Goal: Task Accomplishment & Management: Manage account settings

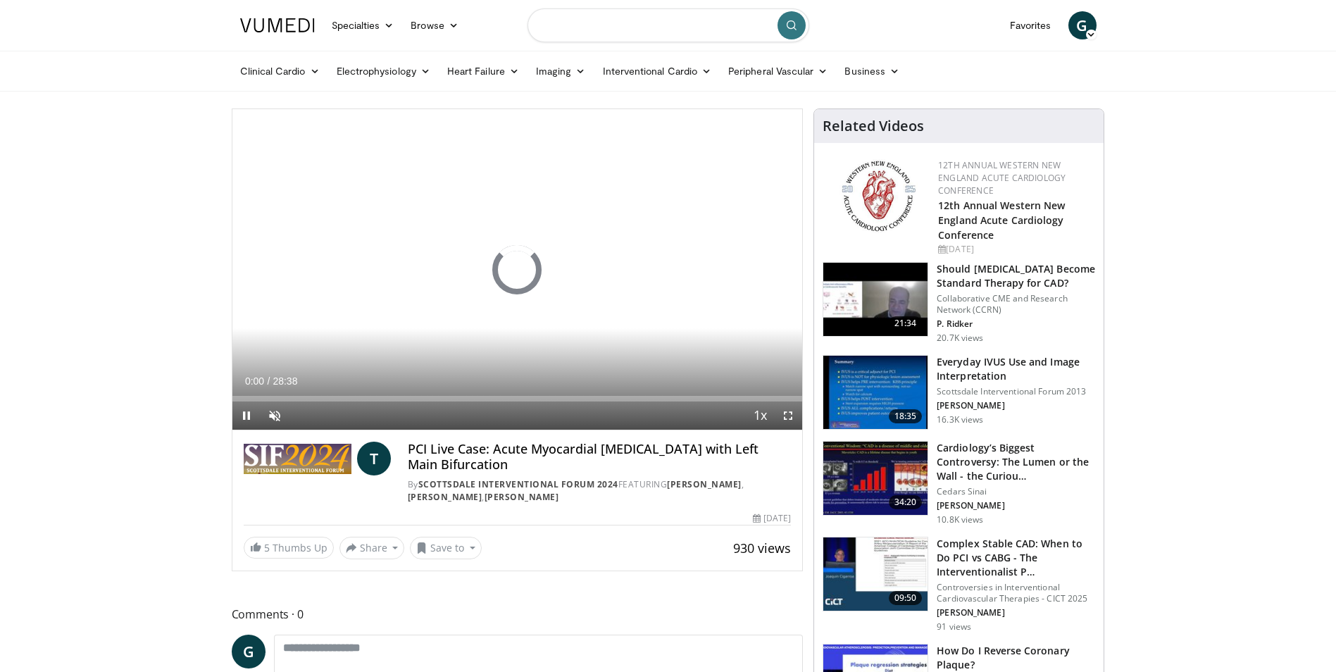
click at [694, 28] on input "Search topics, interventions" at bounding box center [668, 25] width 282 height 34
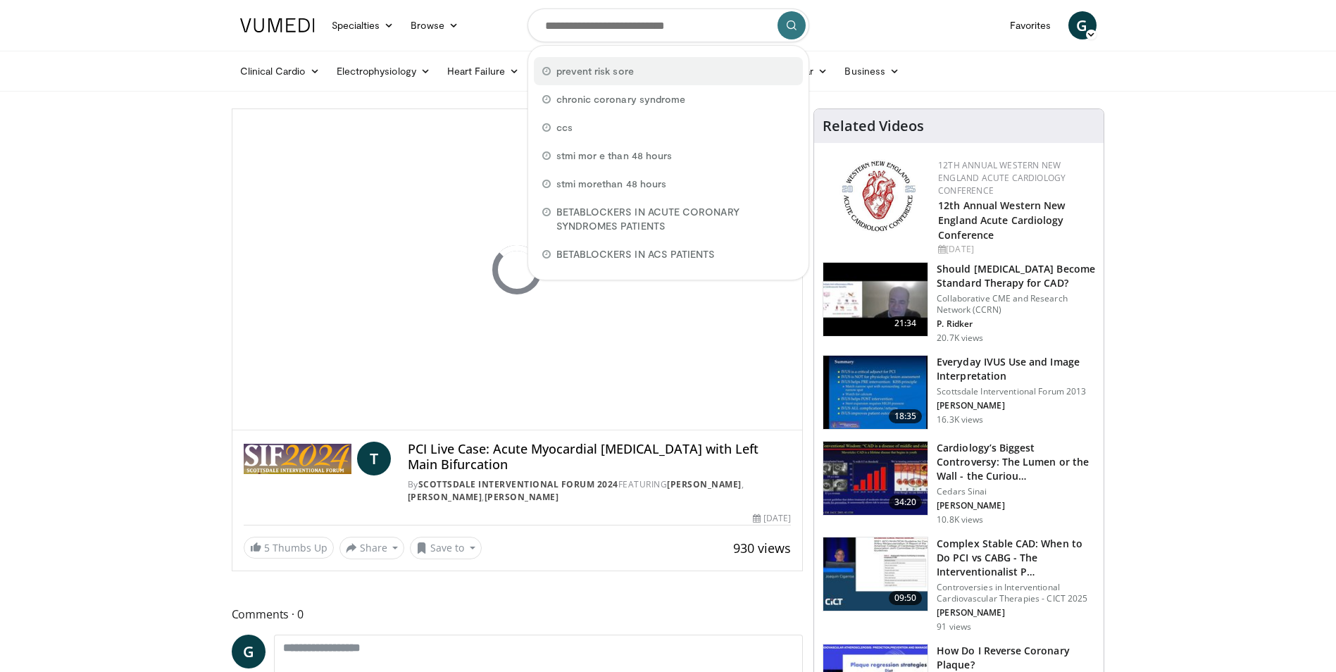
click at [693, 68] on div "prevent risk sore" at bounding box center [668, 71] width 269 height 28
type input "**********"
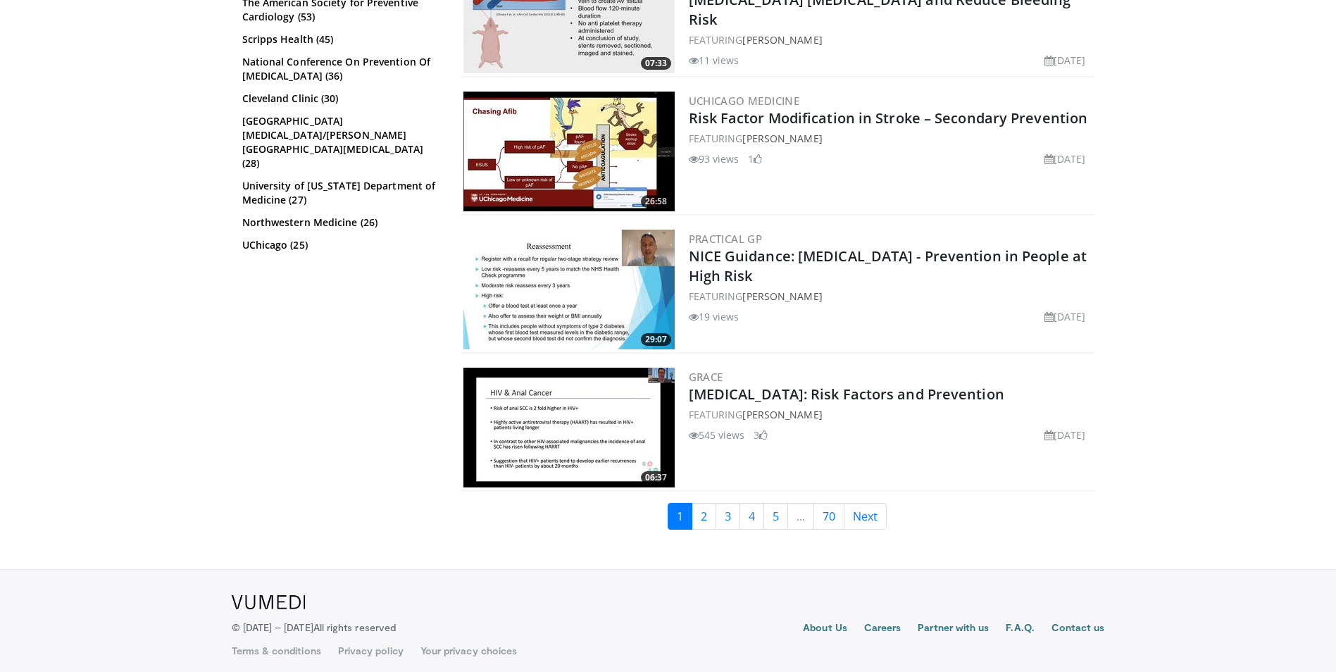
scroll to position [3403, 0]
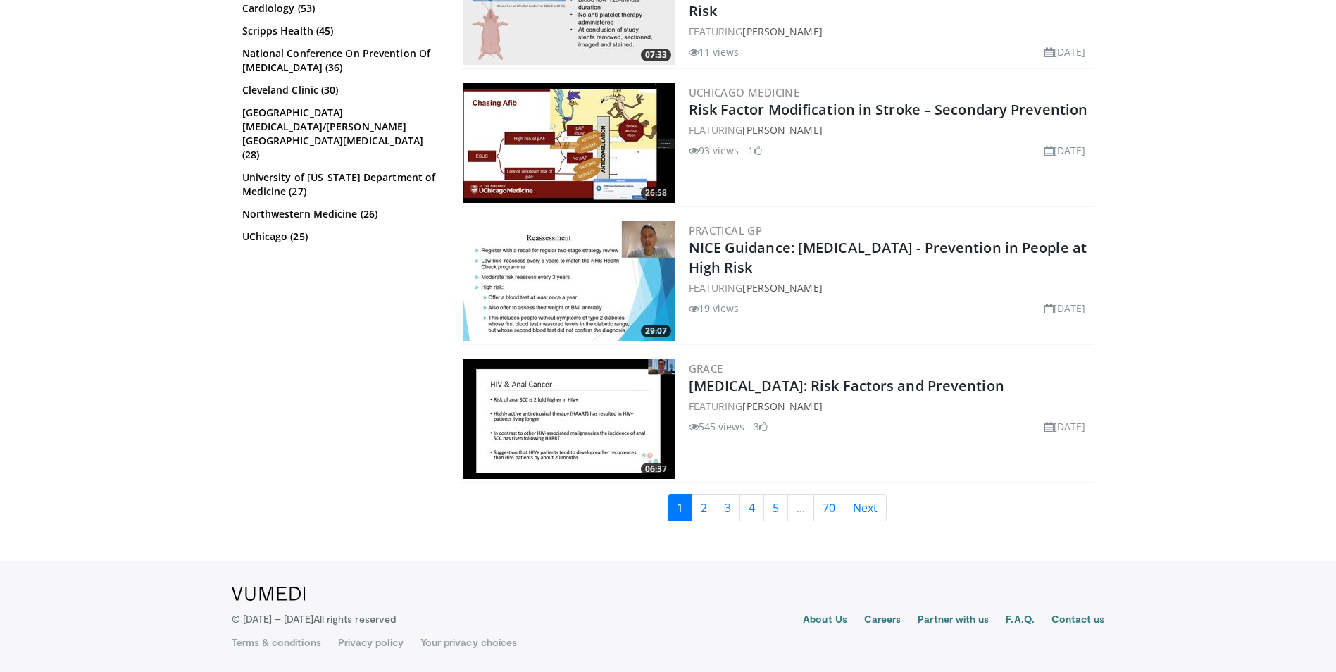
click at [794, 508] on li "..." at bounding box center [801, 507] width 26 height 27
click at [795, 505] on li "..." at bounding box center [801, 507] width 26 height 27
drag, startPoint x: 795, startPoint y: 505, endPoint x: 809, endPoint y: 510, distance: 14.9
click at [809, 510] on li "..." at bounding box center [801, 507] width 26 height 27
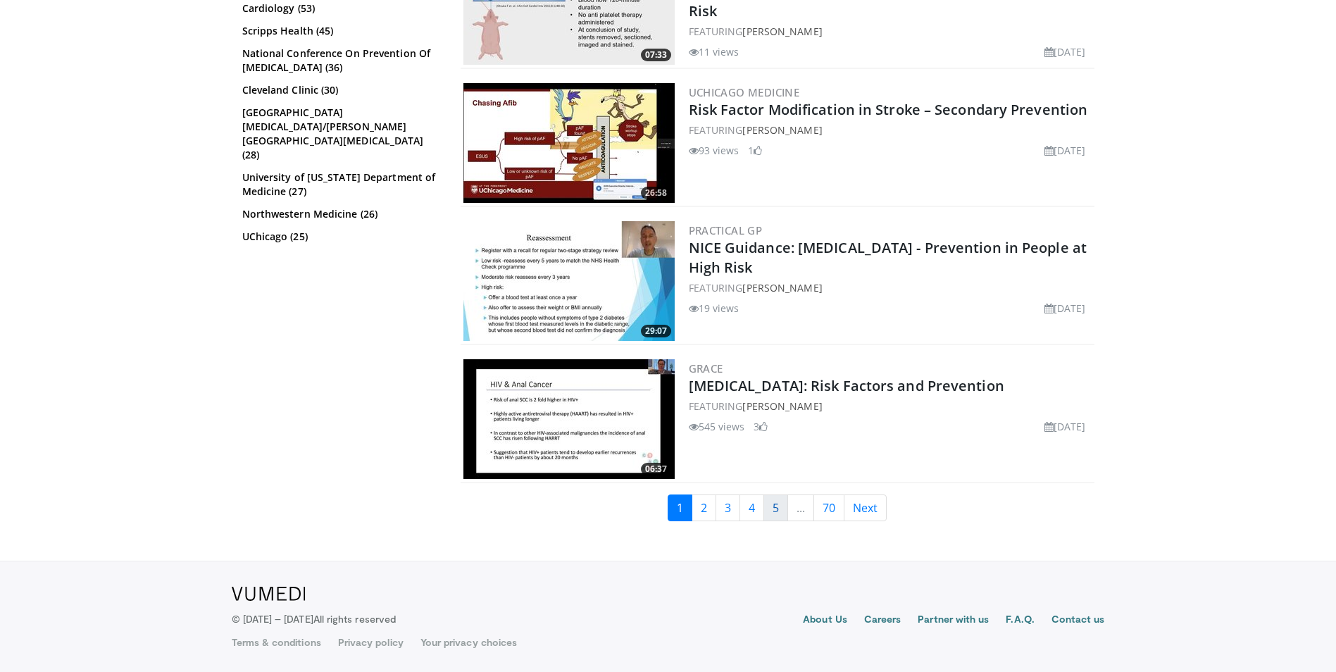
click at [776, 510] on link "5" at bounding box center [775, 507] width 25 height 27
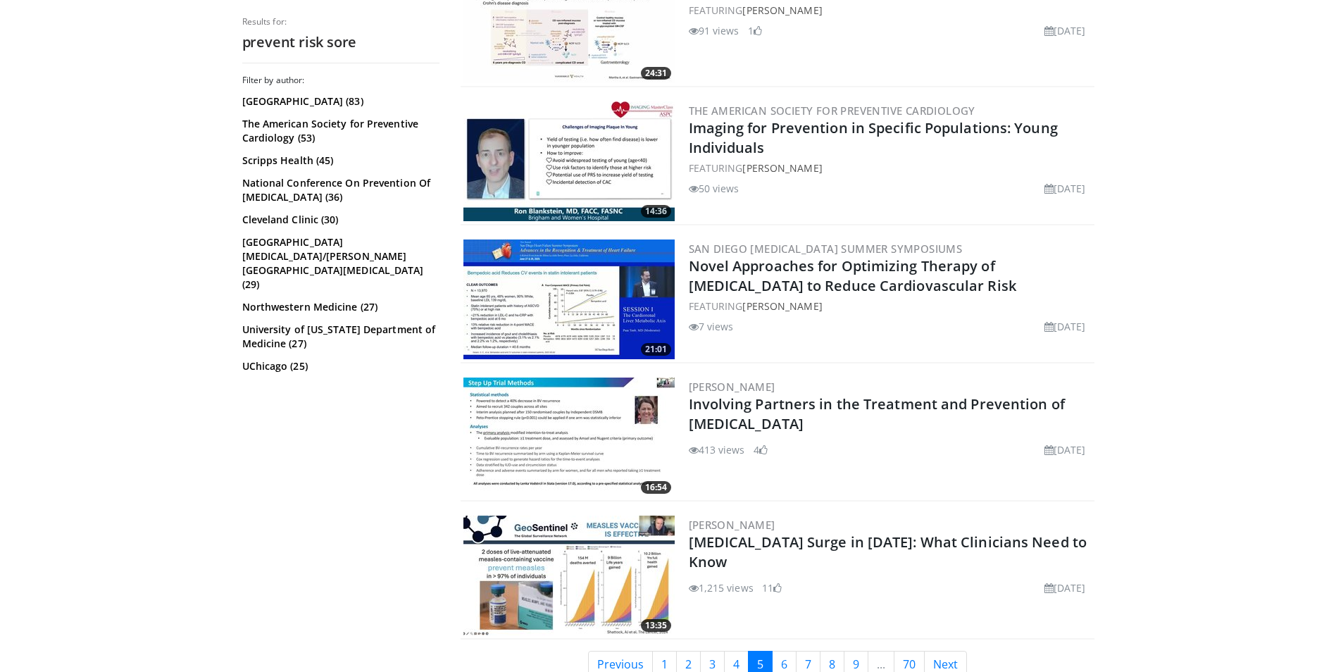
scroll to position [3251, 0]
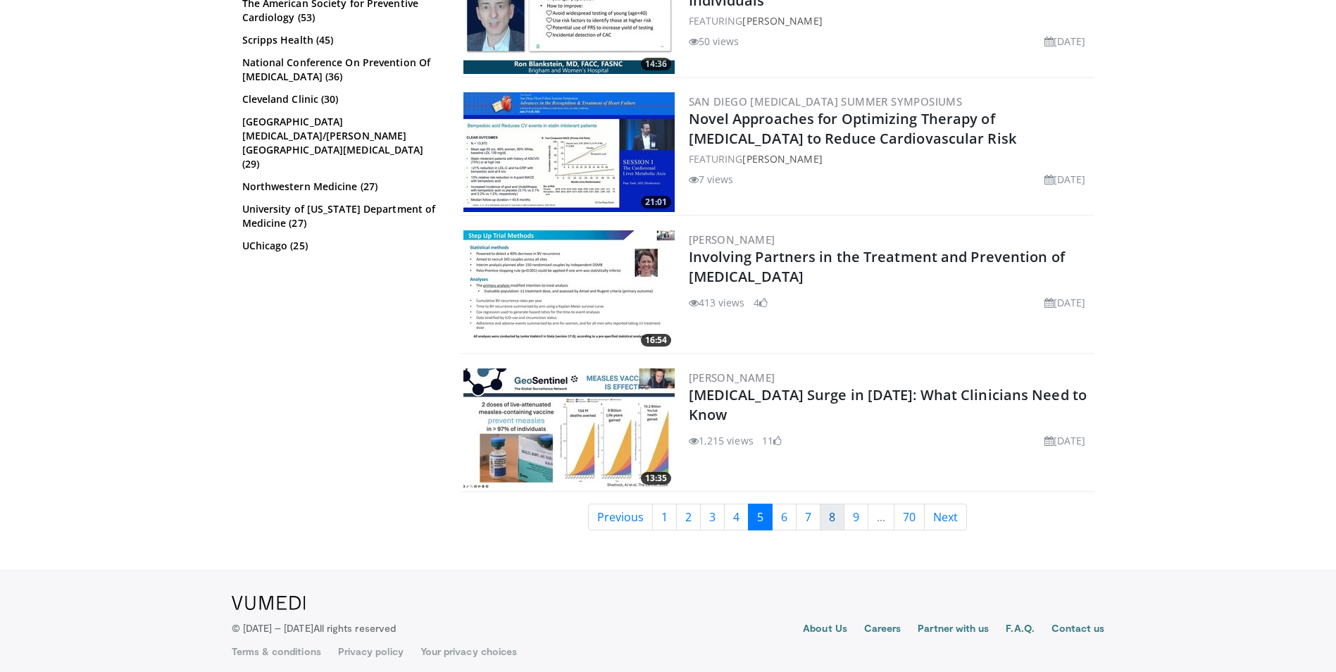
click at [829, 513] on link "8" at bounding box center [832, 517] width 25 height 27
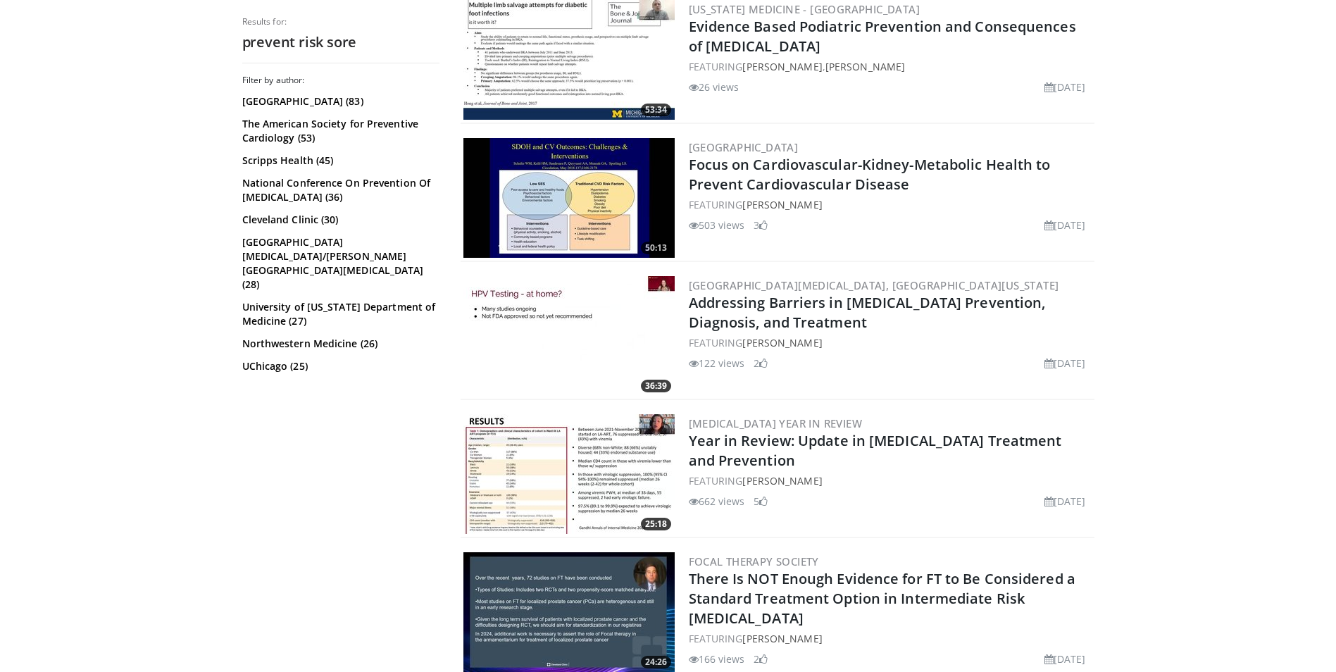
scroll to position [1972, 0]
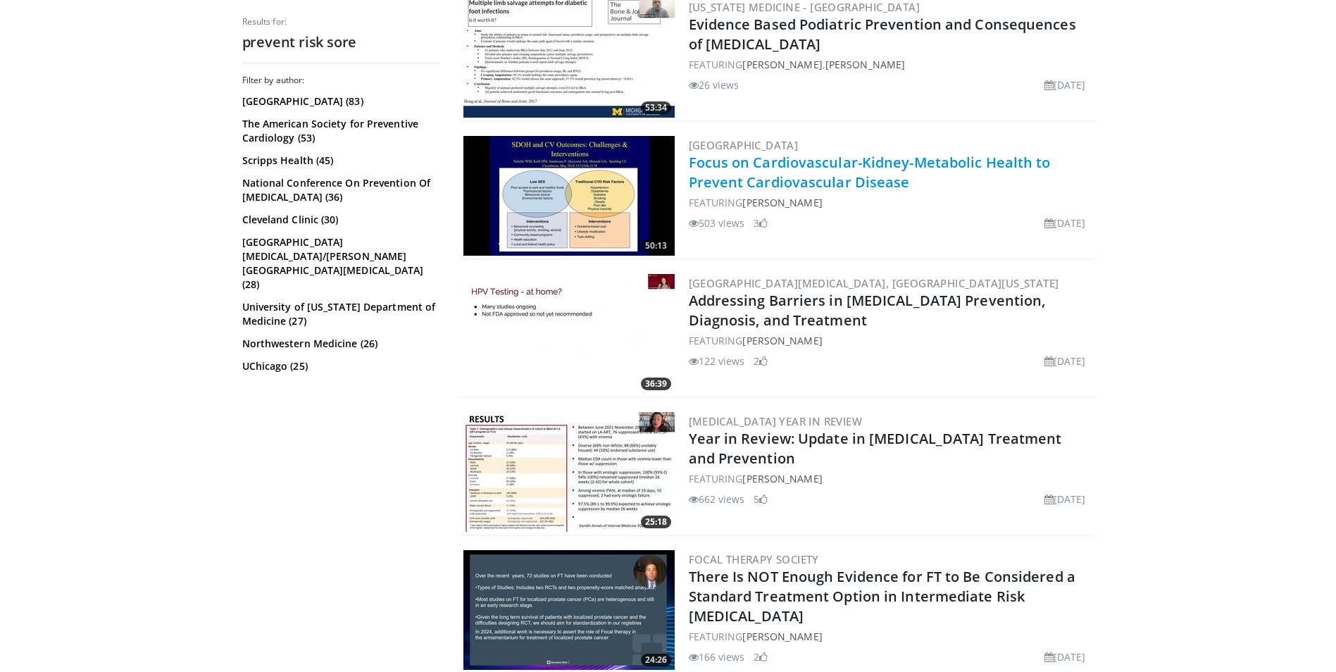
click at [831, 158] on link "Focus on Cardiovascular-Kidney-Metabolic Health to Prevent Cardiovascular Disea…" at bounding box center [870, 172] width 362 height 39
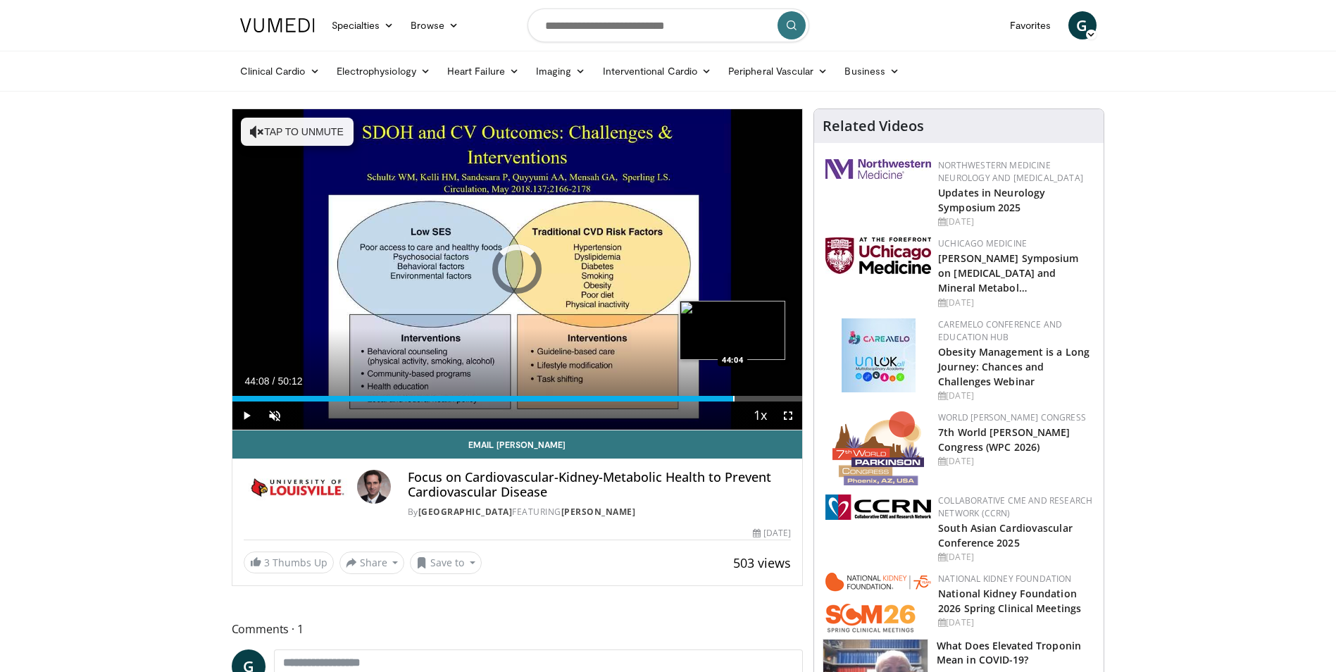
click at [733, 398] on div "Progress Bar" at bounding box center [733, 399] width 1 height 6
click at [793, 397] on div "Progress Bar" at bounding box center [793, 399] width 1 height 6
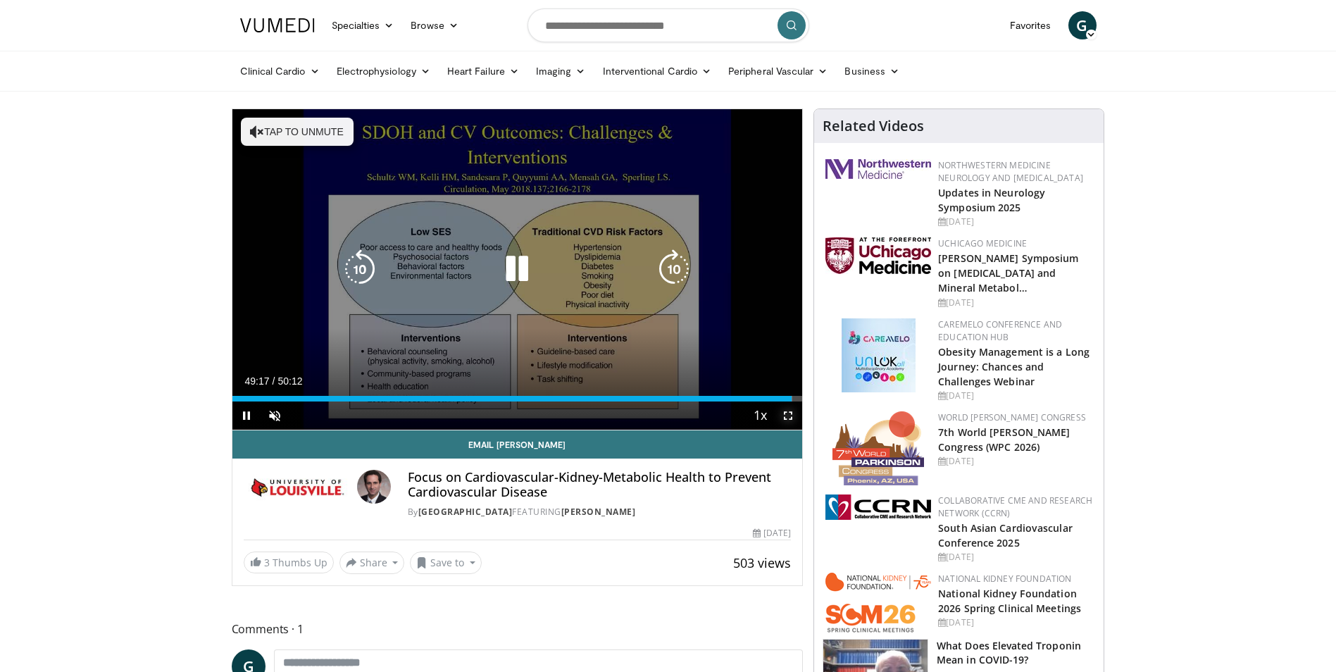
drag, startPoint x: 790, startPoint y: 414, endPoint x: 793, endPoint y: 466, distance: 52.2
click at [790, 414] on span "Video Player" at bounding box center [788, 415] width 28 height 28
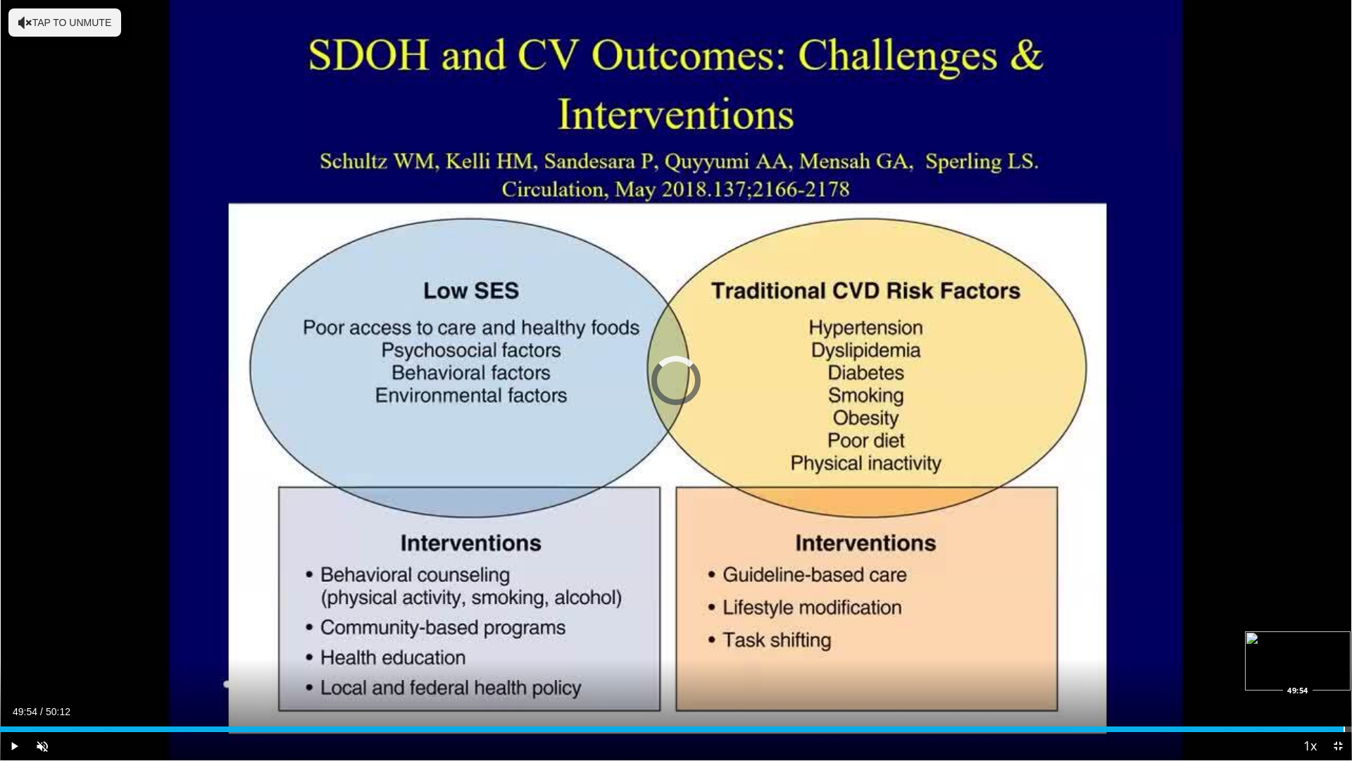
click at [1335, 671] on div "Progress Bar" at bounding box center [1344, 729] width 1 height 6
click at [1335, 671] on div "Progress Bar" at bounding box center [1350, 729] width 1 height 6
click at [1335, 671] on div "Progress Bar" at bounding box center [1344, 729] width 1 height 6
click at [1320, 671] on div "Progress Bar" at bounding box center [1320, 729] width 1 height 6
click at [1308, 671] on div "Progress Bar" at bounding box center [1308, 729] width 1 height 6
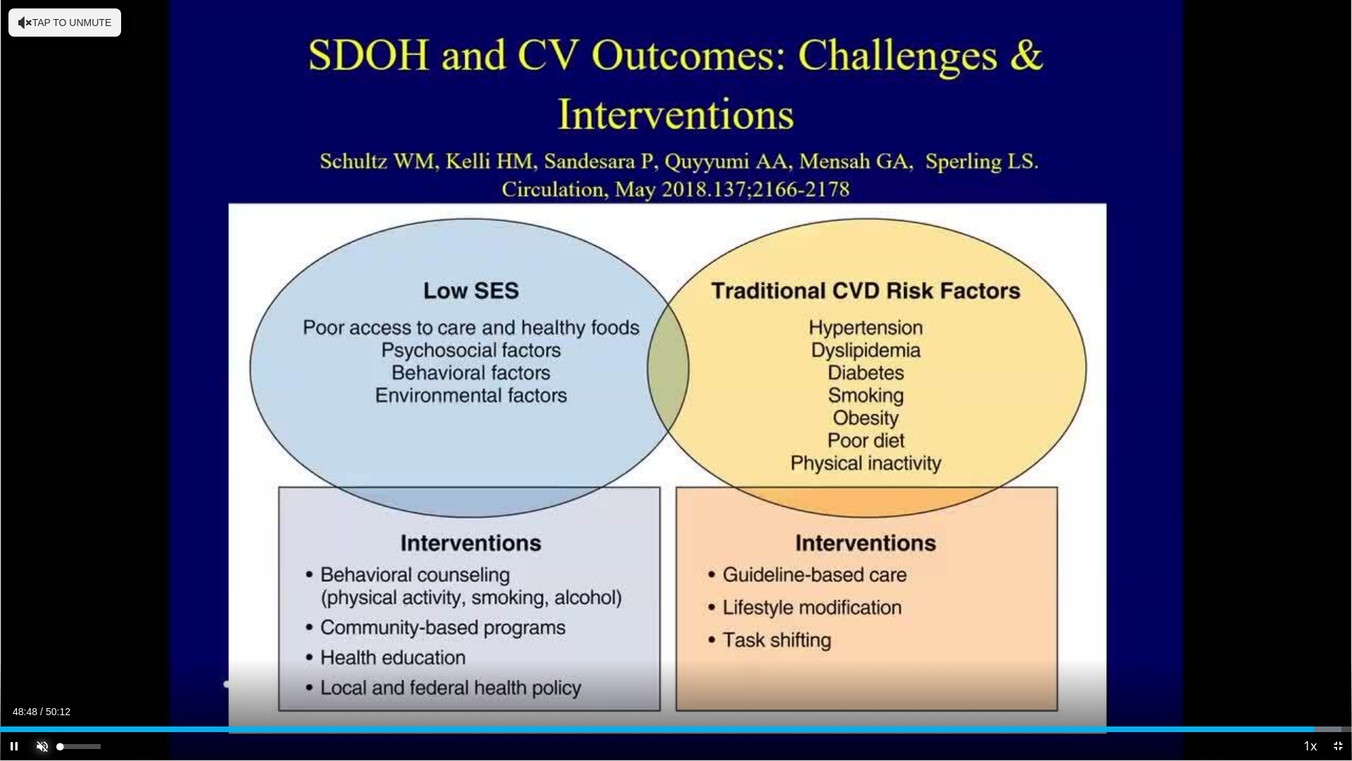
click at [39, 671] on span "Video Player" at bounding box center [42, 746] width 28 height 28
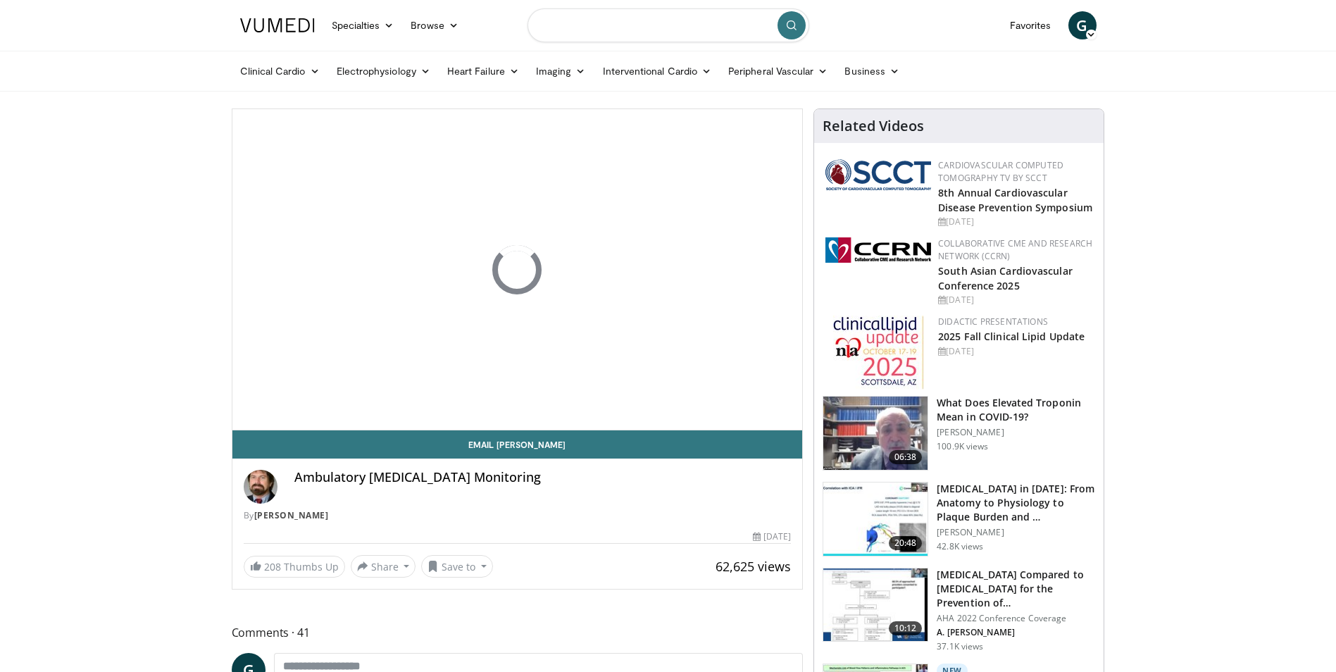
click at [710, 34] on input "Search topics, interventions" at bounding box center [668, 25] width 282 height 34
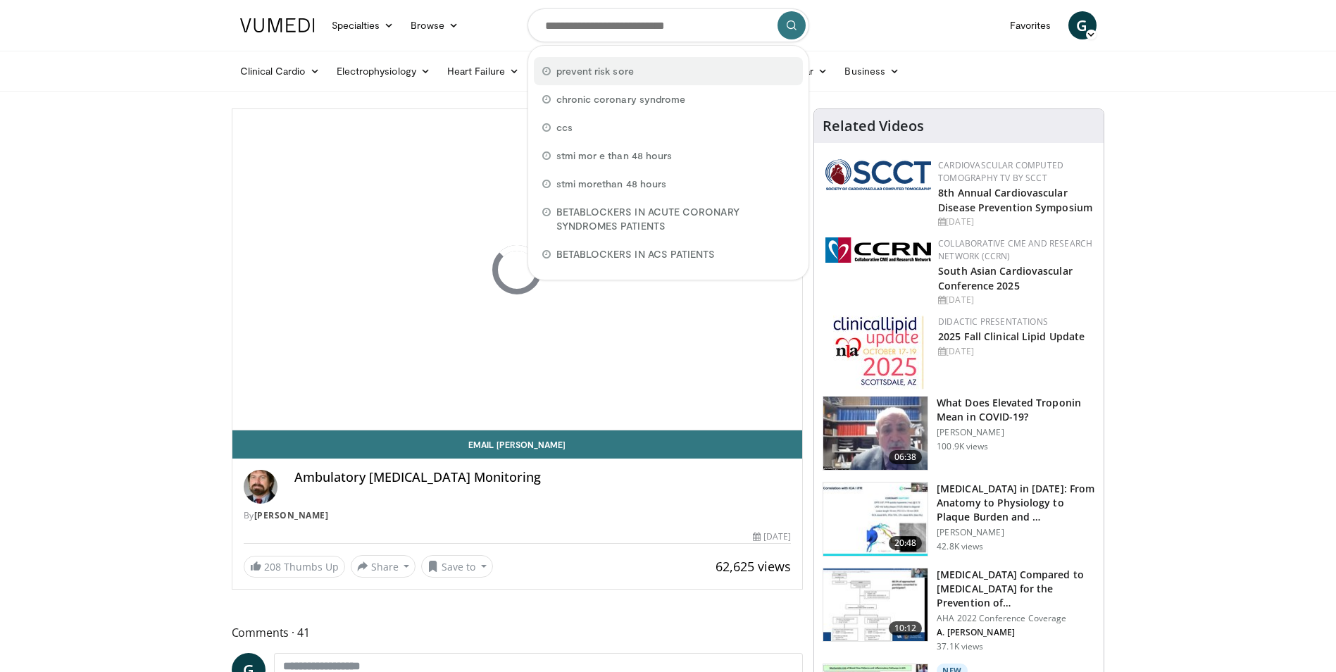
click at [668, 70] on div "prevent risk sore" at bounding box center [668, 71] width 269 height 28
type input "**********"
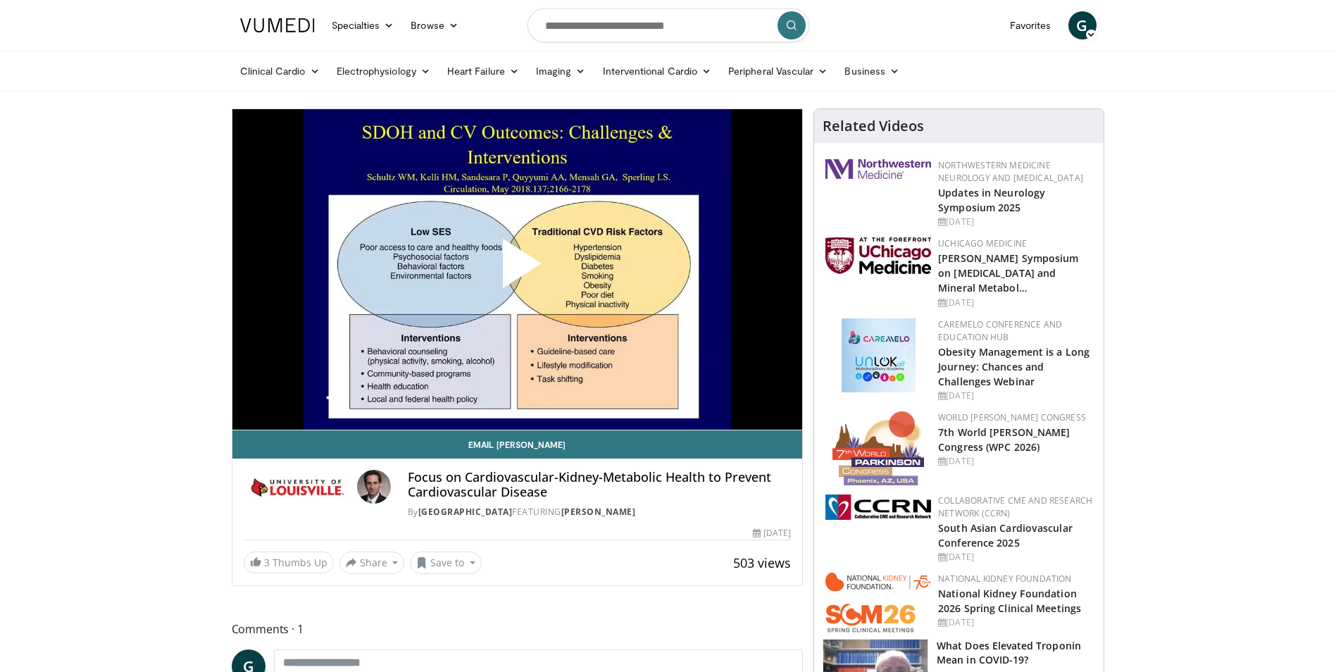
click at [517, 269] on span "Video Player" at bounding box center [517, 269] width 0 height 0
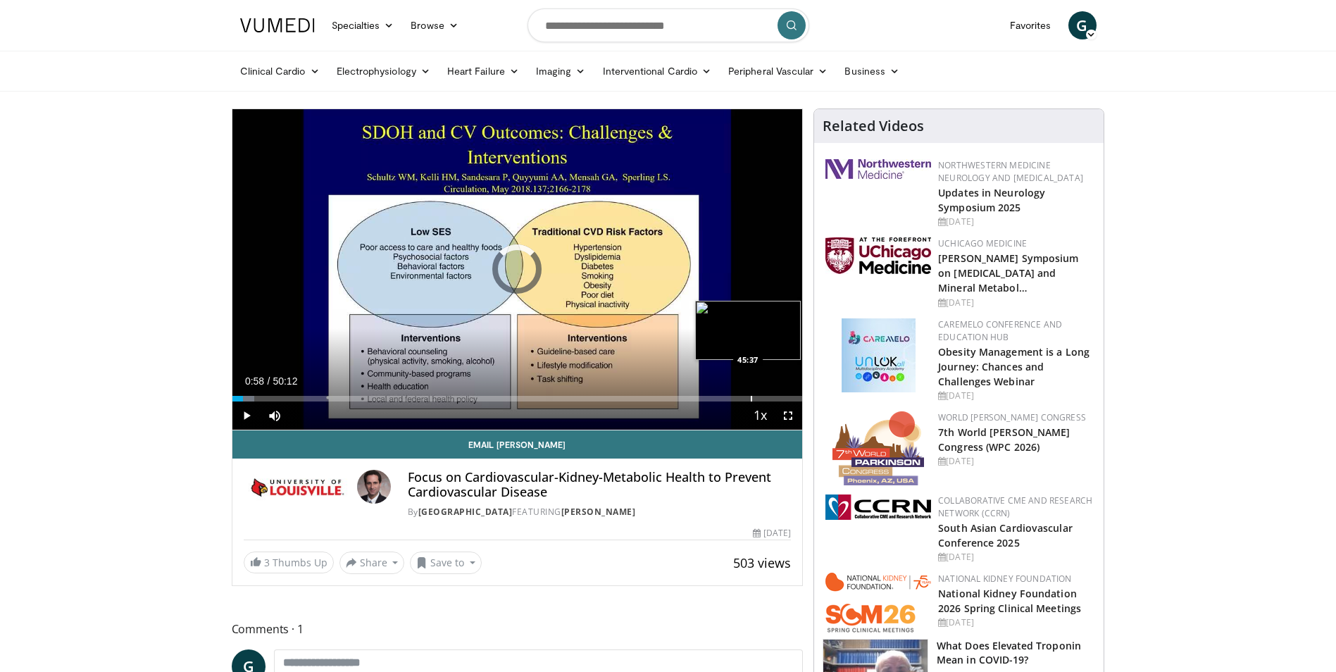
click at [751, 400] on div "Progress Bar" at bounding box center [751, 399] width 1 height 6
click at [758, 400] on div "Progress Bar" at bounding box center [758, 399] width 1 height 6
click at [767, 399] on div "Progress Bar" at bounding box center [767, 399] width 1 height 6
click at [718, 398] on div "Progress Bar" at bounding box center [718, 399] width 1 height 6
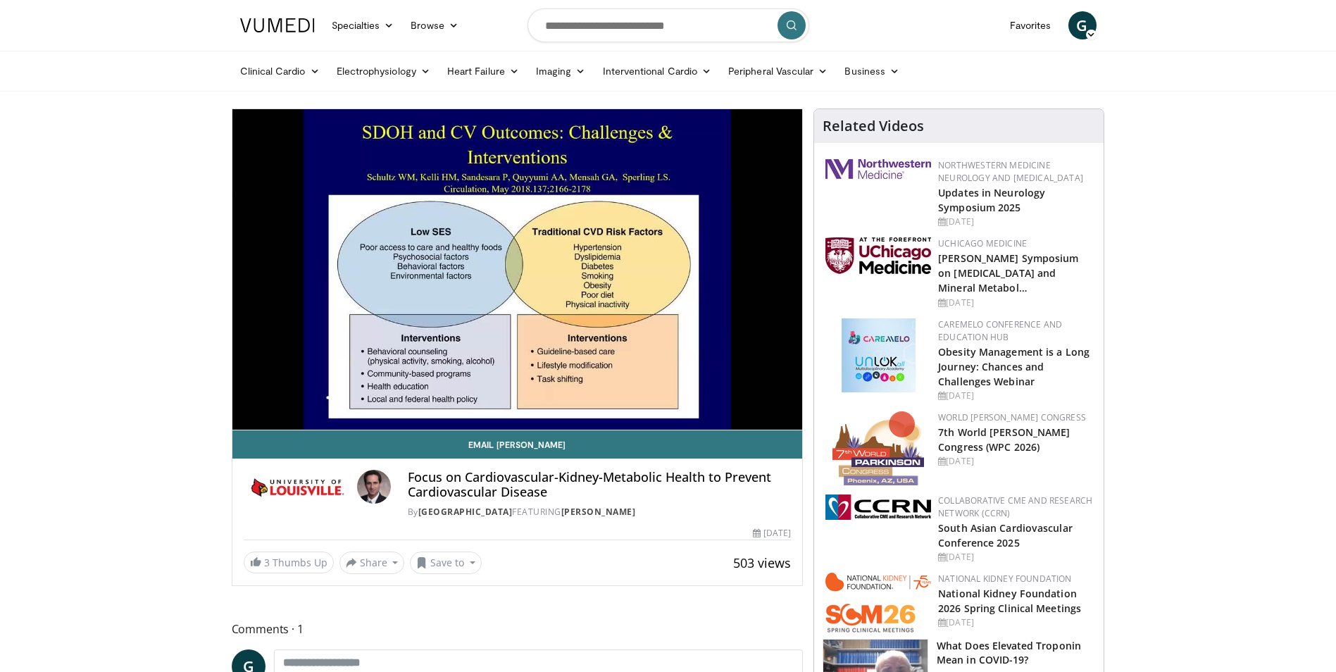
click at [677, 396] on div "10 seconds Tap to unmute" at bounding box center [517, 269] width 570 height 320
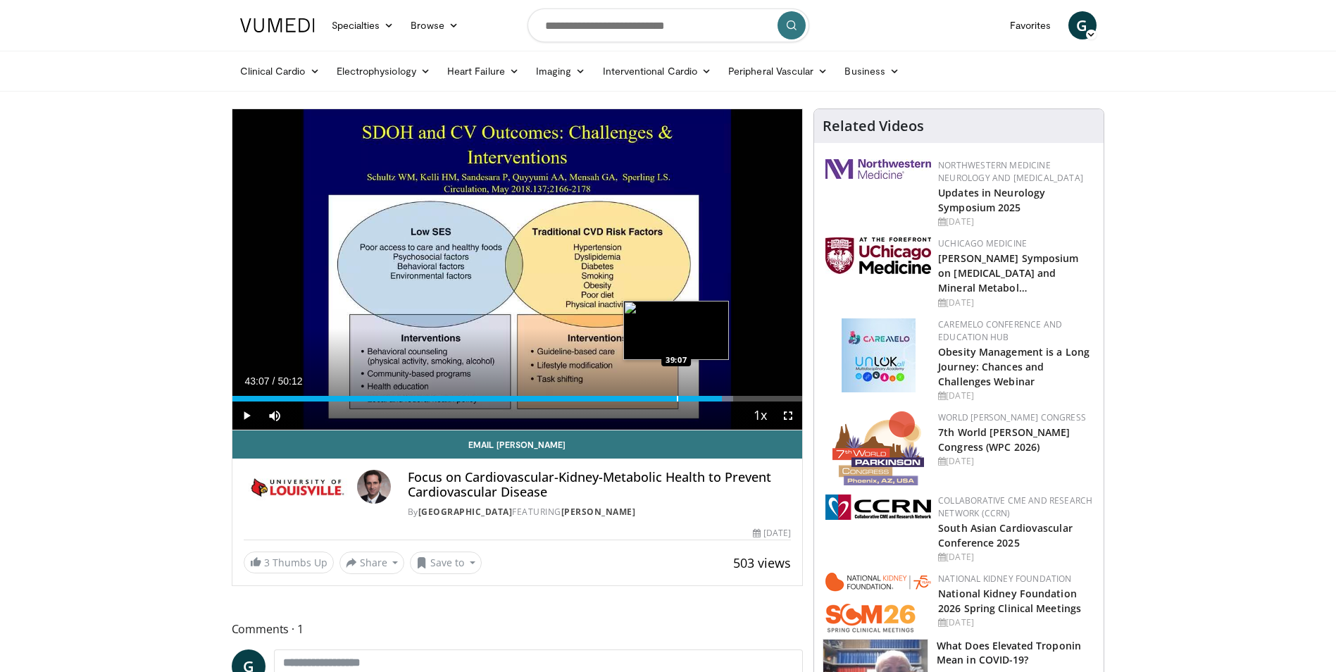
click at [677, 394] on div "Loaded : 87.91% 43:07 39:07" at bounding box center [517, 394] width 570 height 13
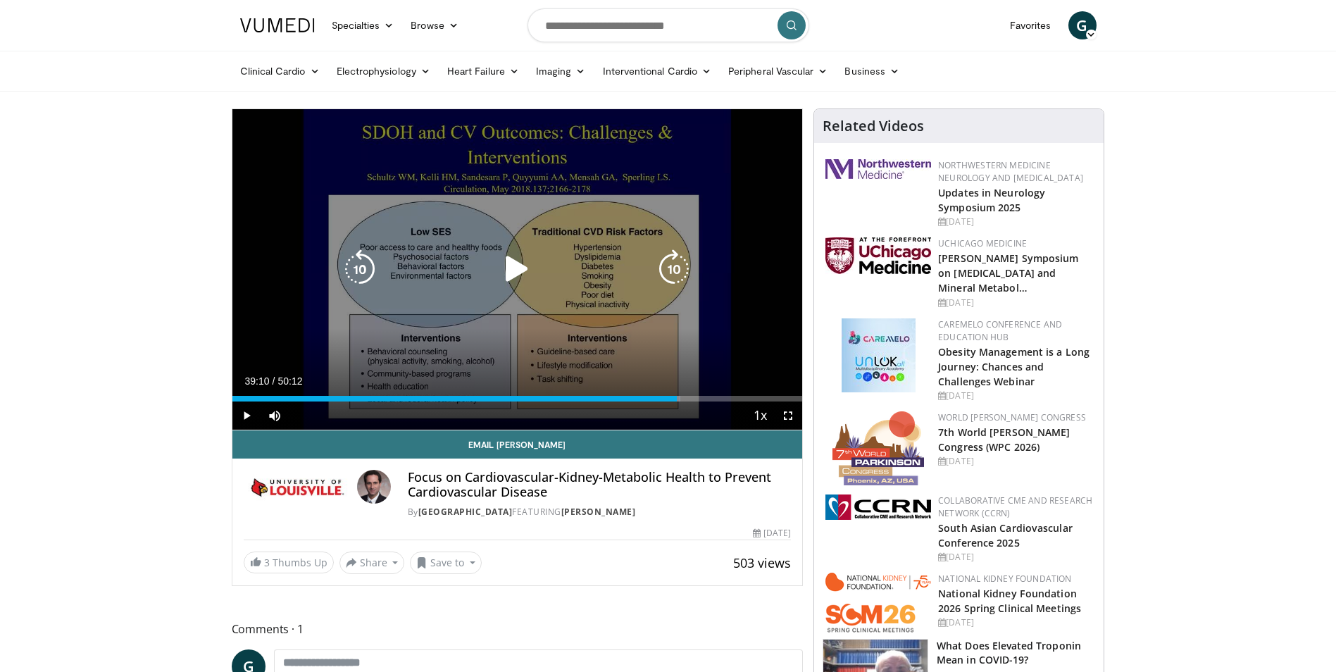
click at [523, 278] on icon "Video Player" at bounding box center [516, 268] width 39 height 39
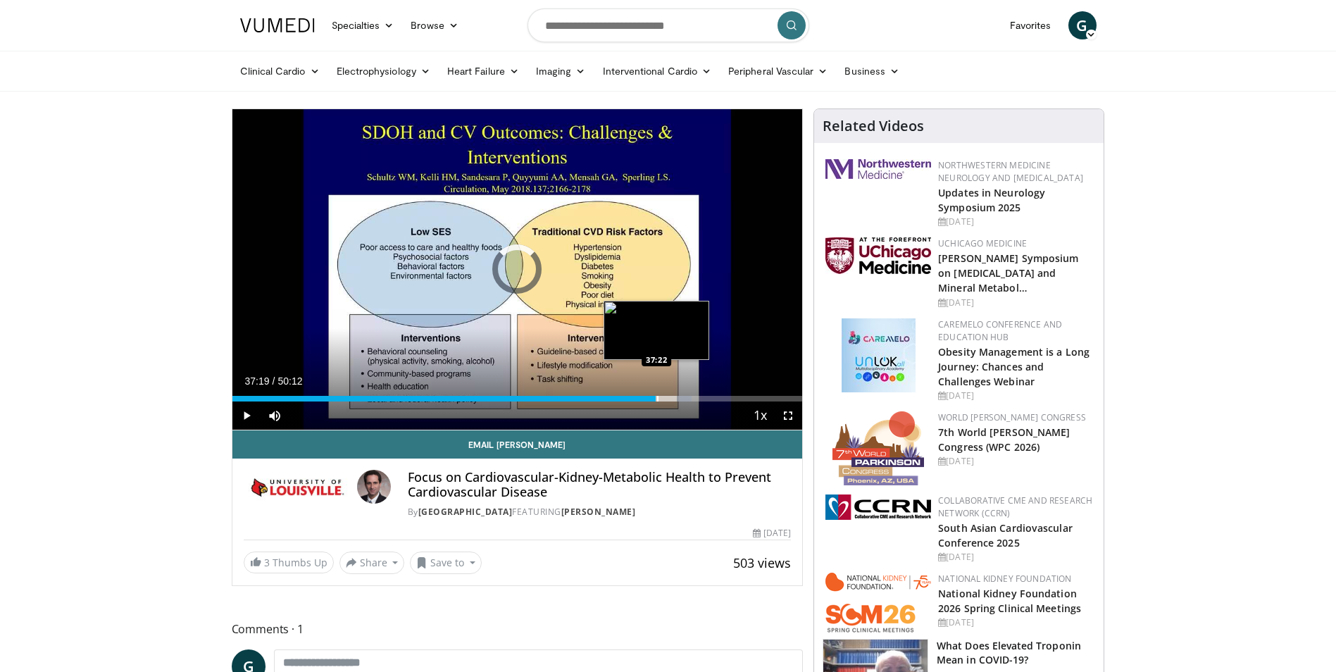
click at [656, 393] on div "Loaded : 80.65% 37:19 37:22" at bounding box center [517, 394] width 570 height 13
click at [787, 414] on span "Video Player" at bounding box center [788, 415] width 28 height 28
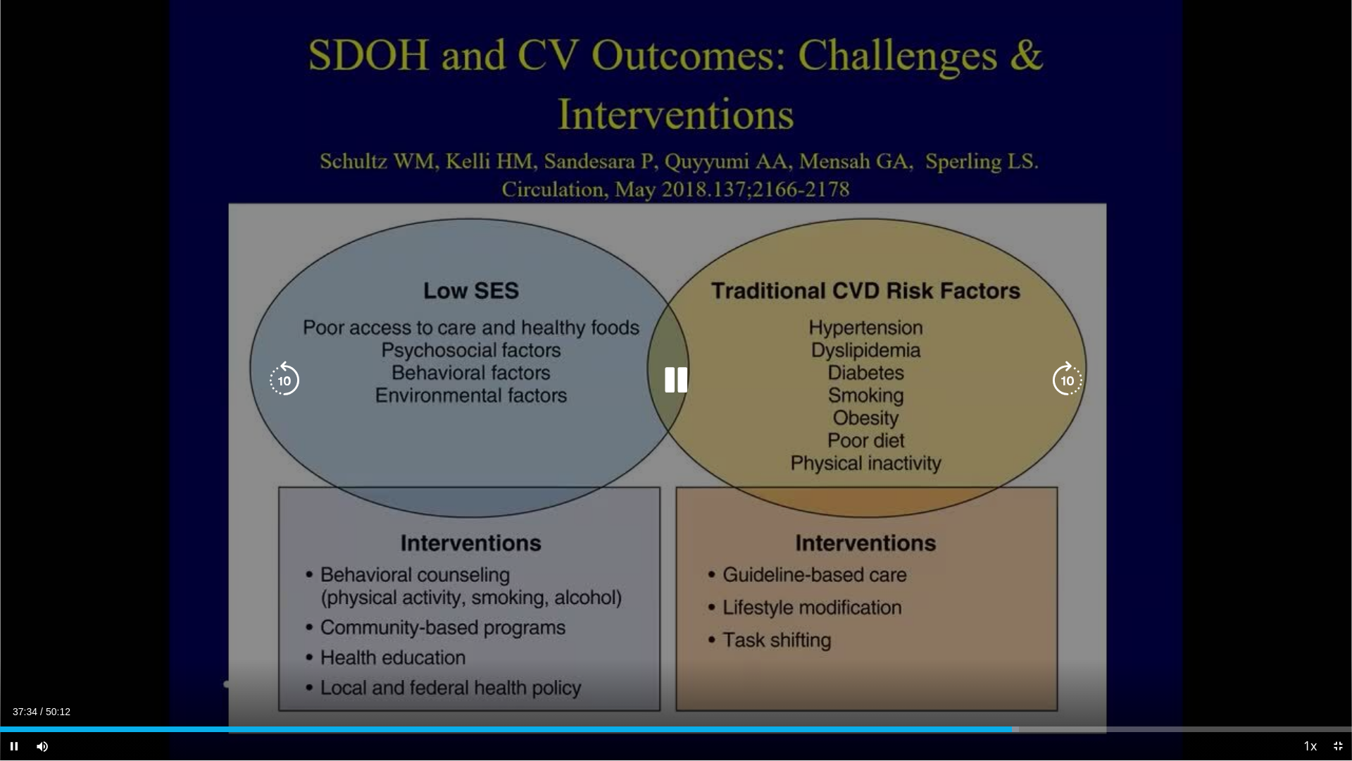
click at [1202, 465] on div "10 seconds Tap to unmute" at bounding box center [676, 380] width 1352 height 760
click at [675, 374] on icon "Video Player" at bounding box center [675, 380] width 39 height 39
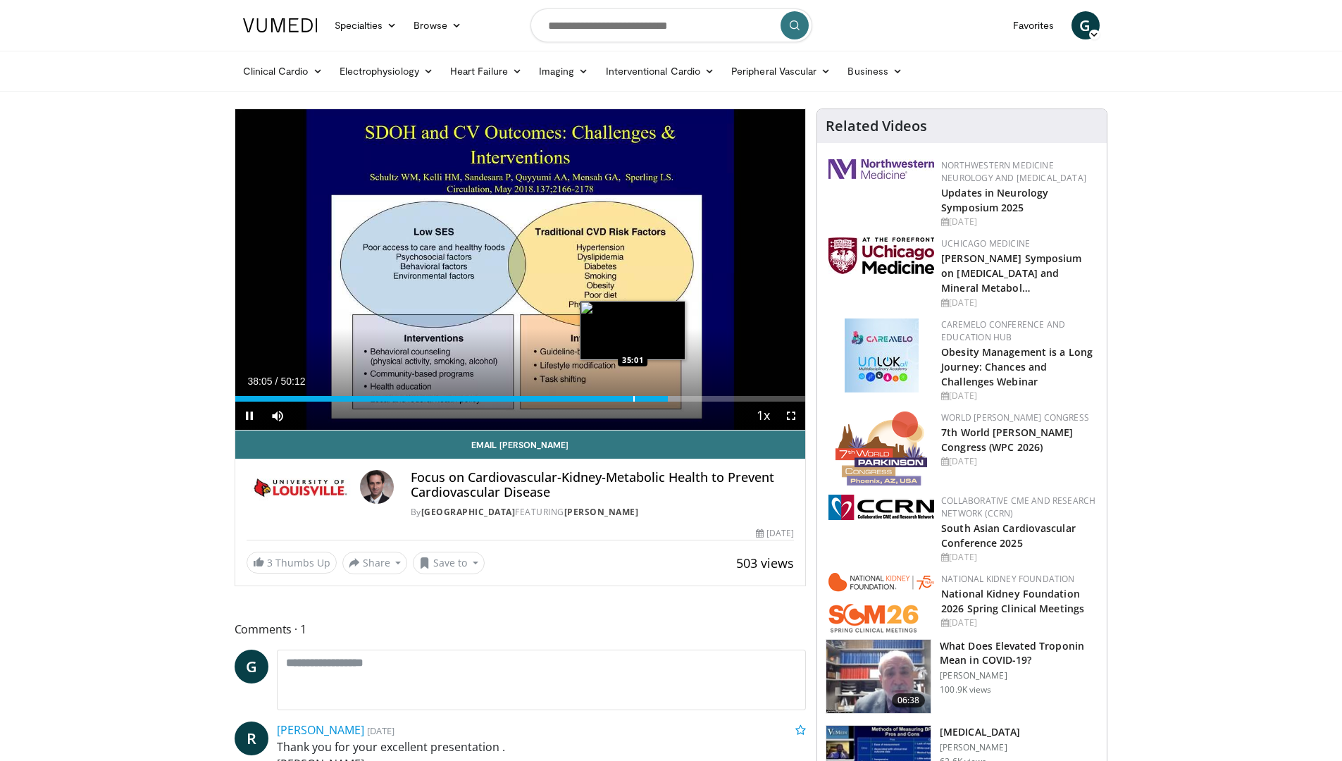
click at [632, 394] on div "Loaded : 78.00% 38:06 35:01" at bounding box center [520, 394] width 570 height 13
click at [596, 398] on div "Progress Bar" at bounding box center [596, 399] width 1 height 6
click at [642, 397] on div "Progress Bar" at bounding box center [642, 399] width 1 height 6
click at [790, 415] on span "Video Player" at bounding box center [791, 415] width 28 height 28
click at [787, 413] on span "Video Player" at bounding box center [791, 415] width 28 height 28
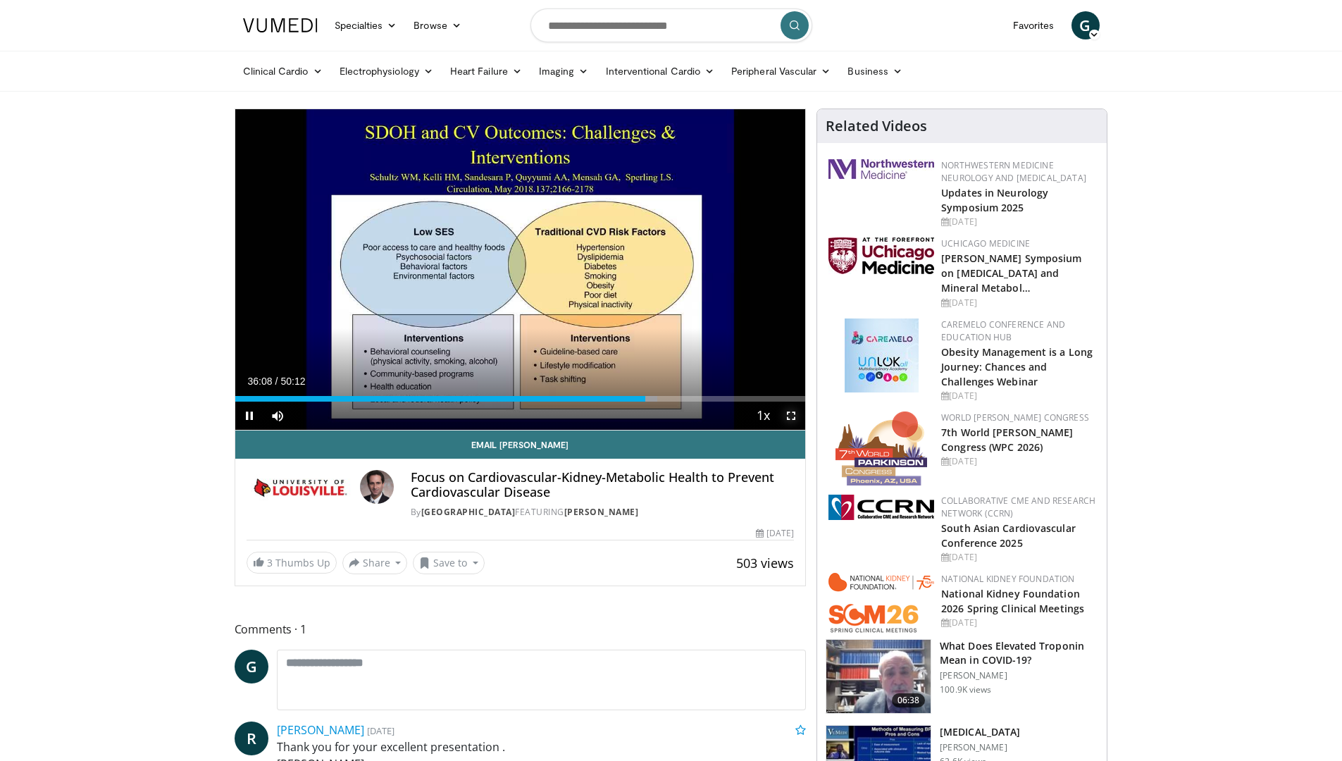
click at [792, 413] on span "Video Player" at bounding box center [791, 415] width 28 height 28
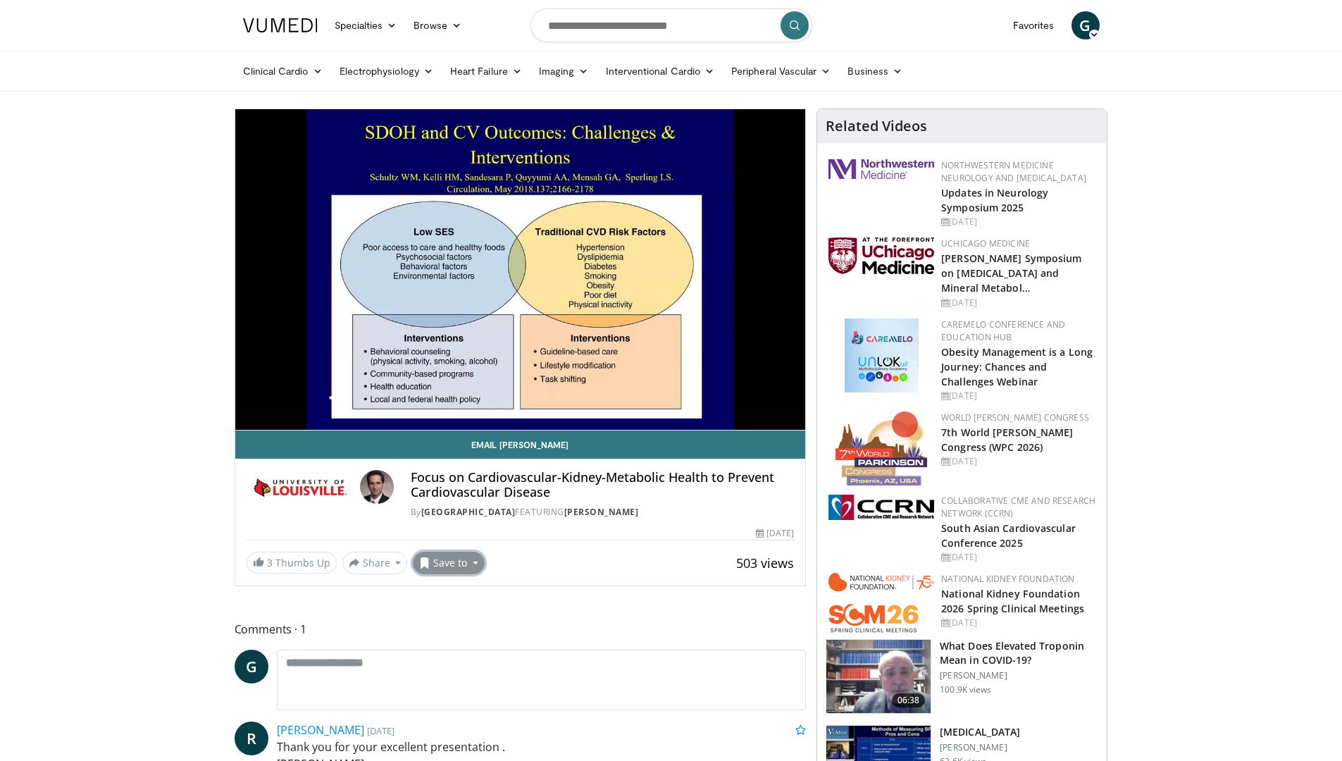
click at [449, 565] on button "Save to" at bounding box center [449, 562] width 72 height 23
click at [453, 631] on em "New Playlist" at bounding box center [459, 627] width 58 height 15
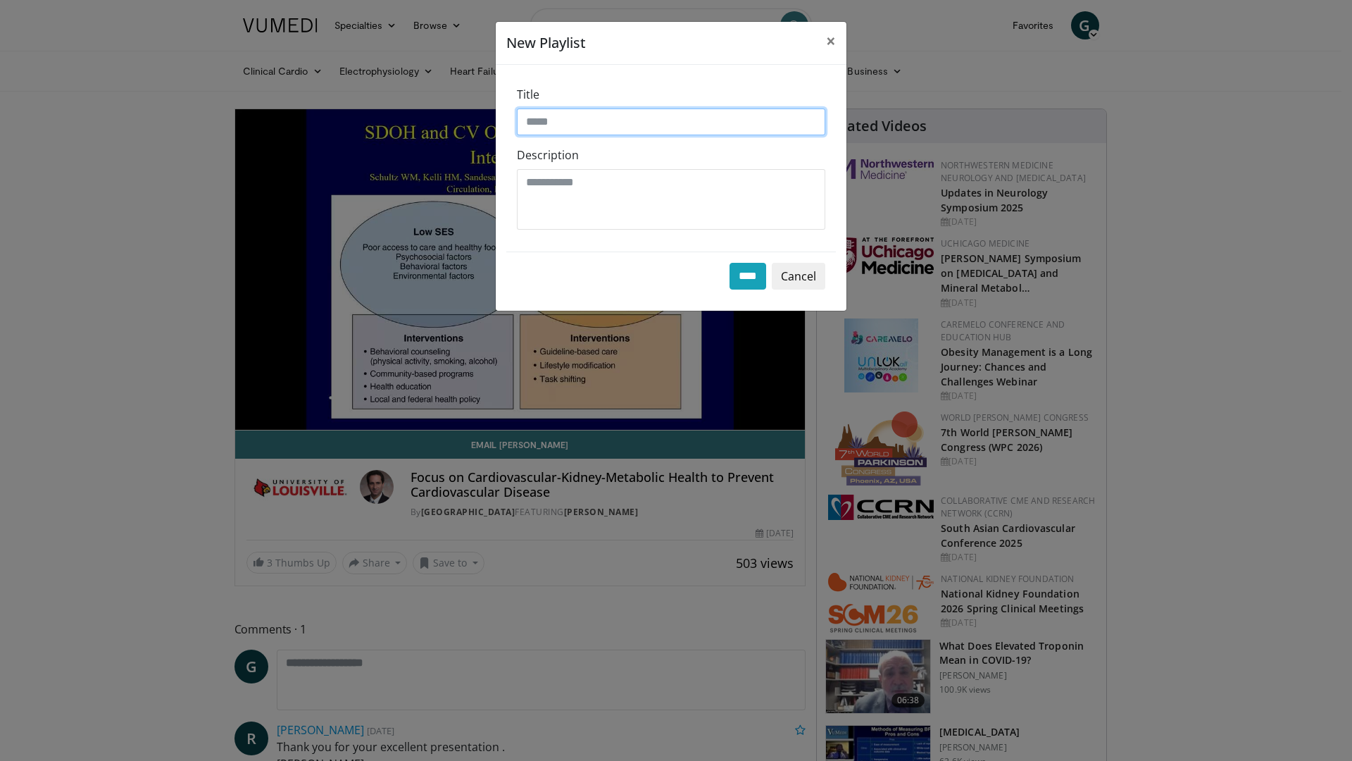
click at [563, 124] on input "Title" at bounding box center [671, 121] width 308 height 27
type input "***"
click at [741, 275] on input "****" at bounding box center [748, 276] width 37 height 27
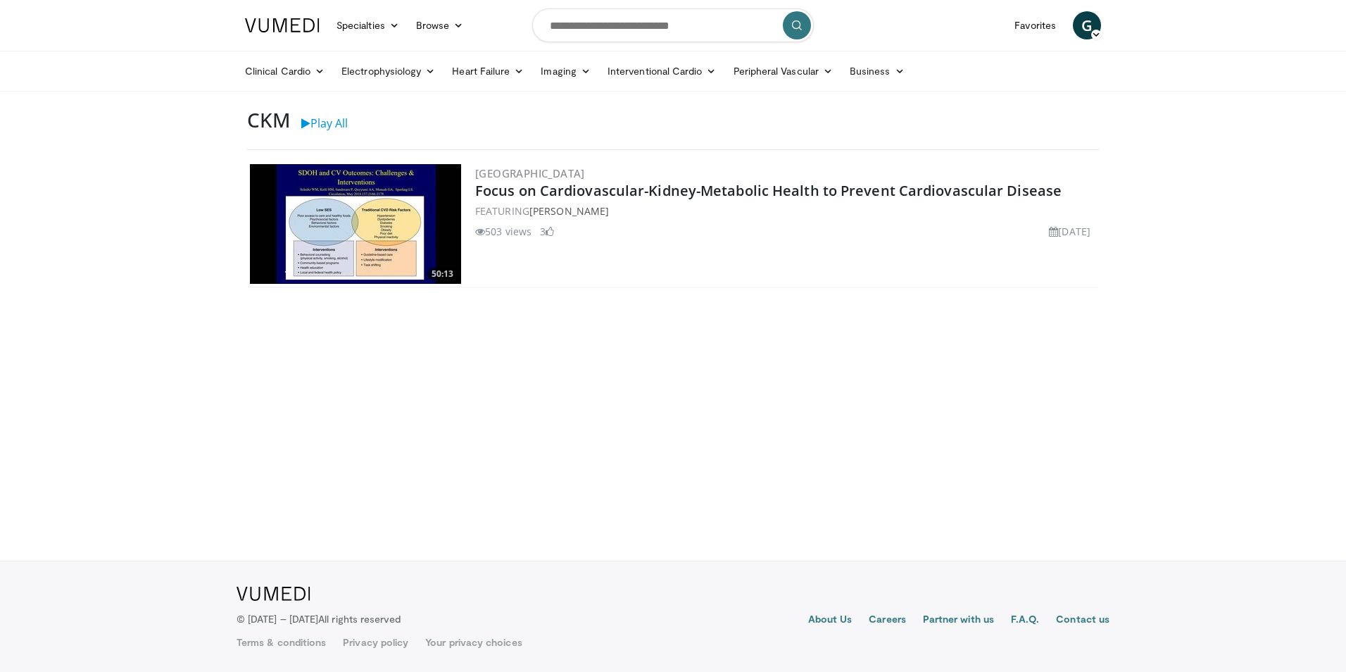
click at [387, 223] on img at bounding box center [355, 224] width 211 height 120
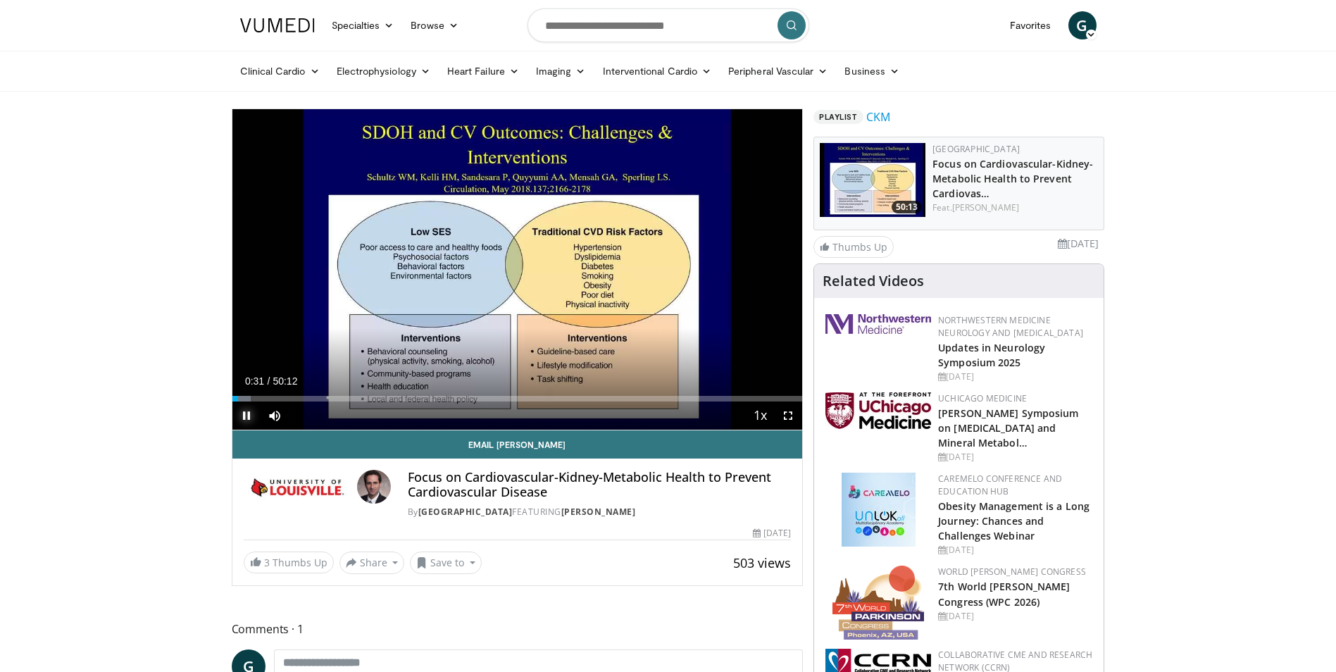
click at [246, 418] on span "Video Player" at bounding box center [246, 415] width 28 height 28
